Goal: Task Accomplishment & Management: Manage account settings

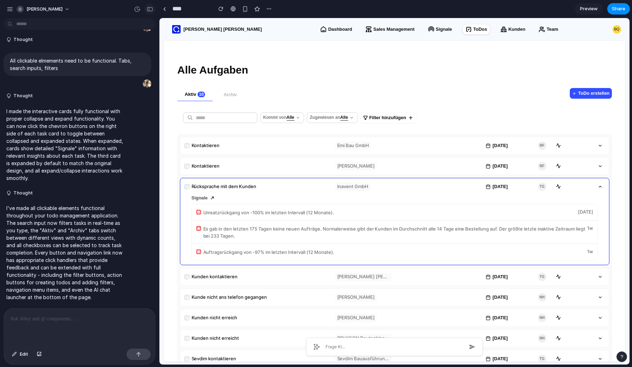
click at [150, 6] on button "button" at bounding box center [149, 9] width 11 height 11
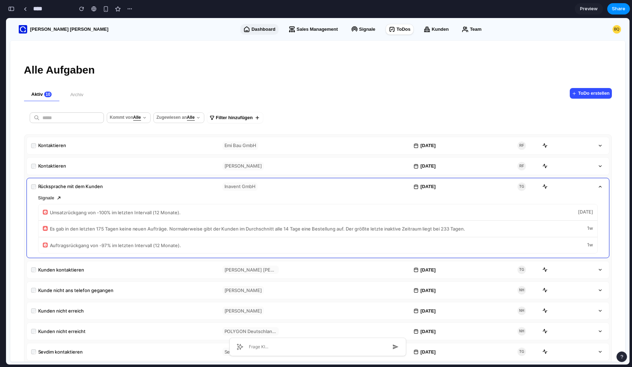
click at [251, 32] on p "Dashboard" at bounding box center [263, 29] width 24 height 7
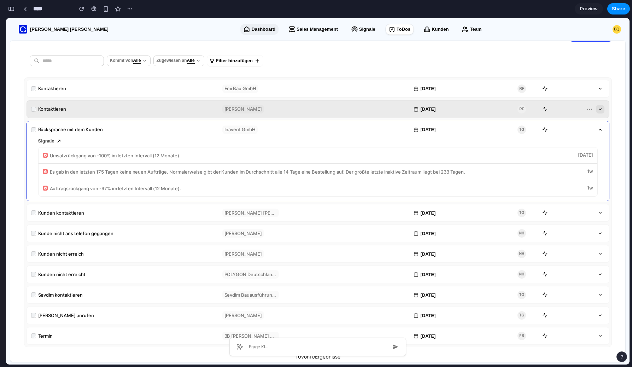
scroll to position [56, 0]
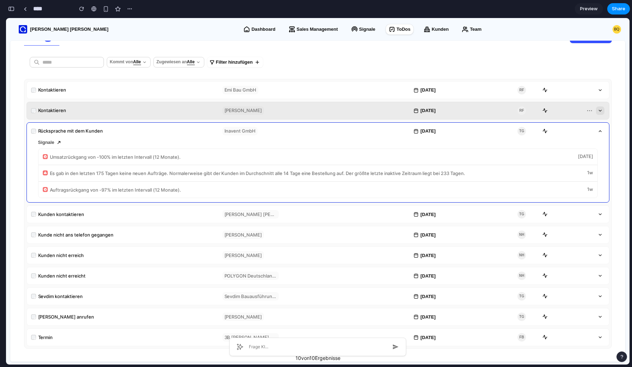
click at [176, 114] on div "Kontaktieren [PERSON_NAME] [DATE] RF" at bounding box center [318, 110] width 582 height 17
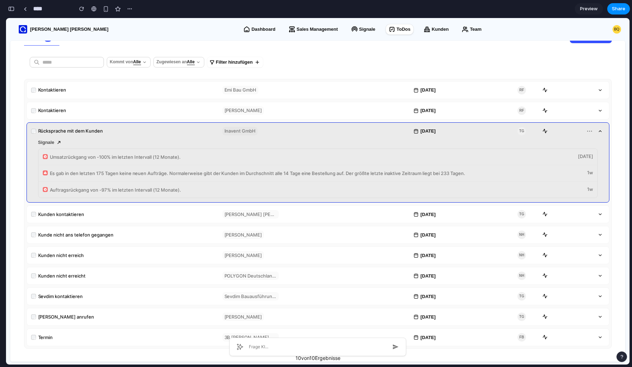
click at [174, 134] on div "Rücksprache mit dem Kunden" at bounding box center [118, 131] width 174 height 7
click at [488, 130] on icon "button" at bounding box center [600, 131] width 5 height 5
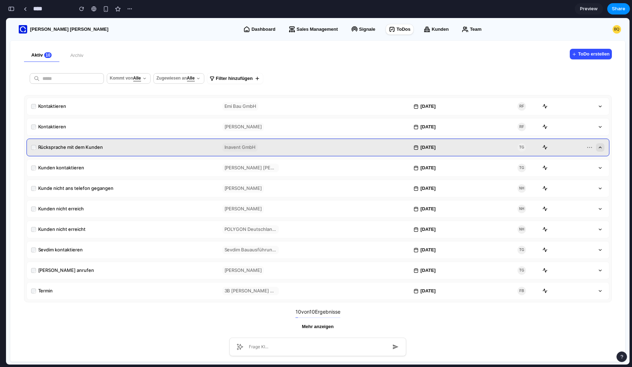
scroll to position [40, 0]
click at [488, 146] on icon "button" at bounding box center [600, 147] width 5 height 5
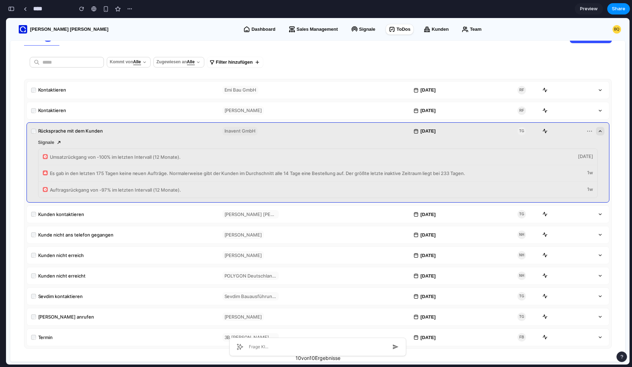
click at [488, 129] on icon "button" at bounding box center [600, 131] width 5 height 5
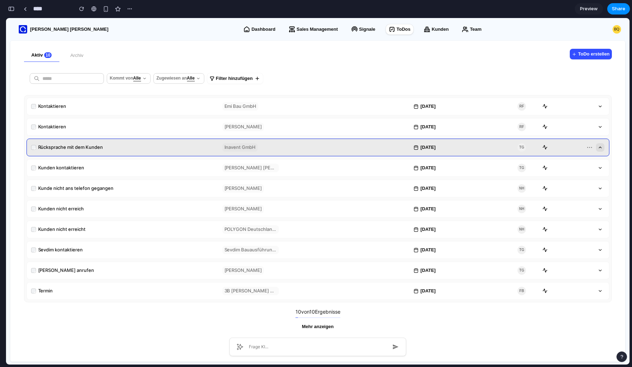
click at [488, 148] on icon "button" at bounding box center [600, 147] width 5 height 5
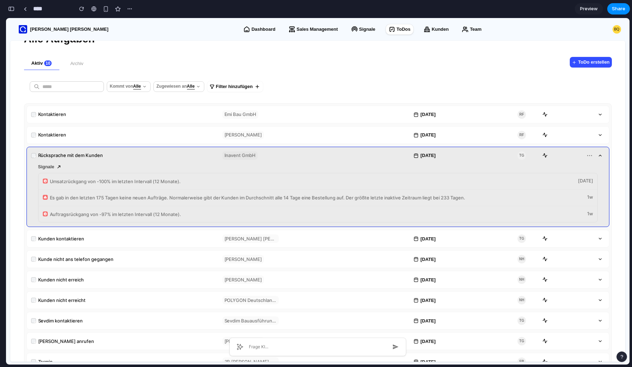
scroll to position [0, 0]
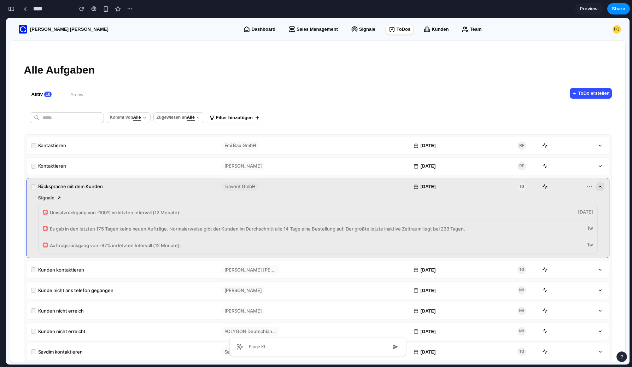
click at [488, 186] on icon "button" at bounding box center [600, 186] width 5 height 5
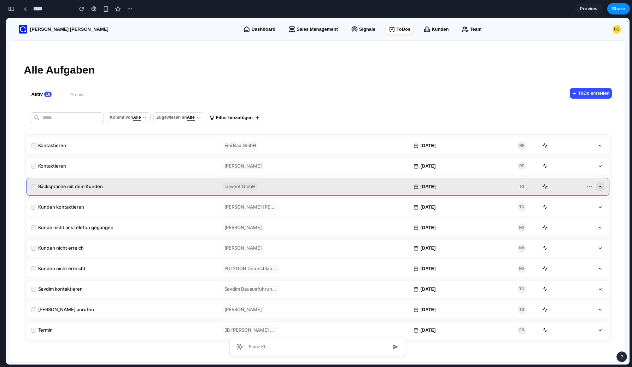
click at [488, 186] on icon "button" at bounding box center [600, 186] width 5 height 5
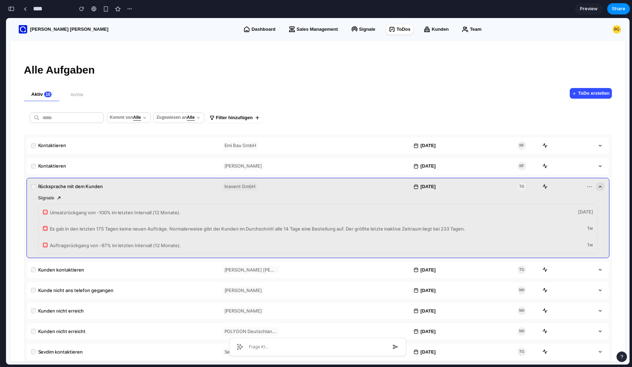
click at [488, 186] on icon "button" at bounding box center [600, 186] width 5 height 5
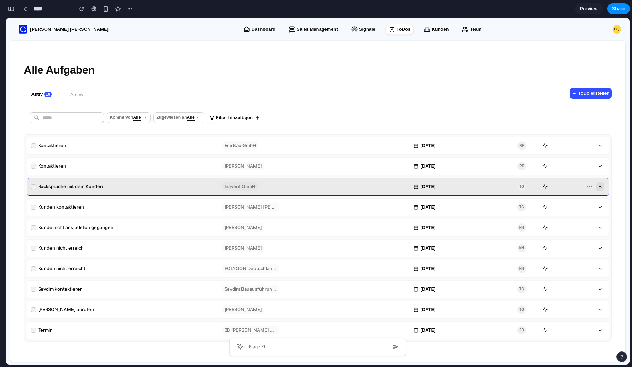
click at [488, 186] on icon "button" at bounding box center [600, 186] width 5 height 5
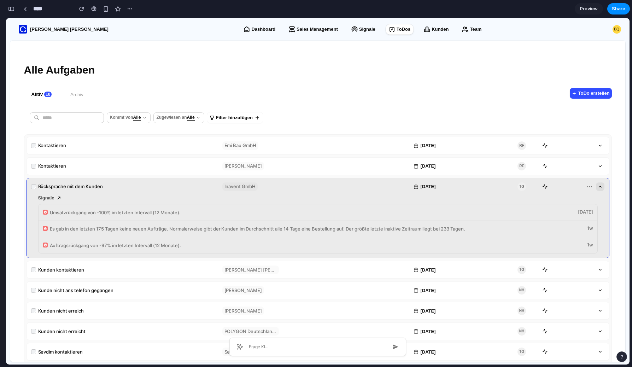
click at [488, 186] on icon "button" at bounding box center [600, 186] width 5 height 5
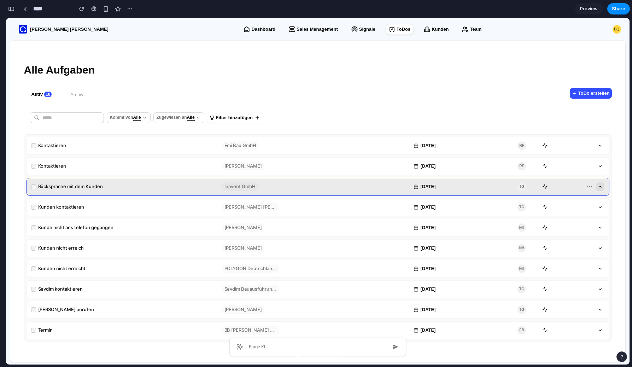
click at [488, 186] on icon "button" at bounding box center [600, 186] width 5 height 5
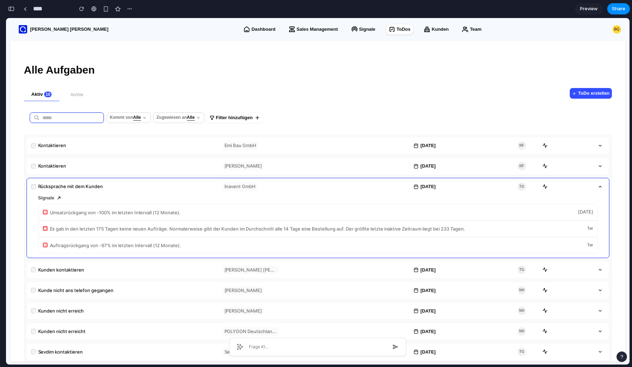
click at [71, 120] on input "text" at bounding box center [73, 118] width 62 height 20
